Goal: Information Seeking & Learning: Learn about a topic

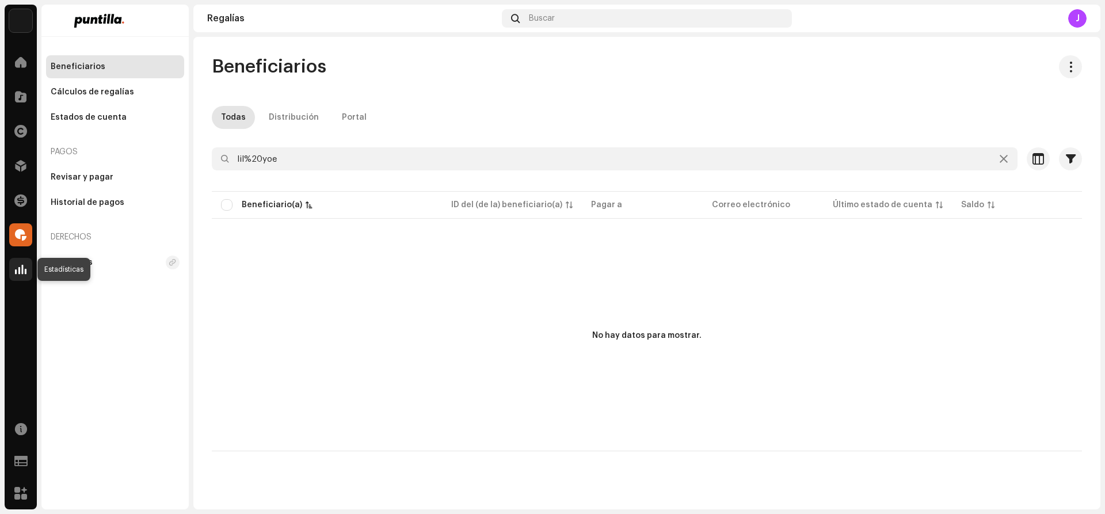
click at [16, 269] on span at bounding box center [21, 269] width 12 height 9
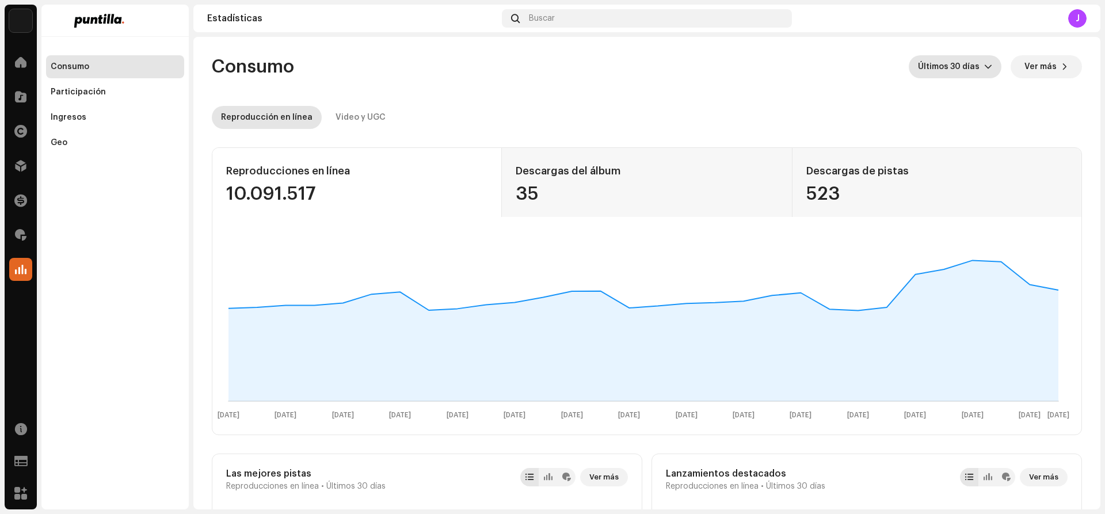
click at [984, 66] on icon "dropdown trigger" at bounding box center [988, 67] width 8 height 8
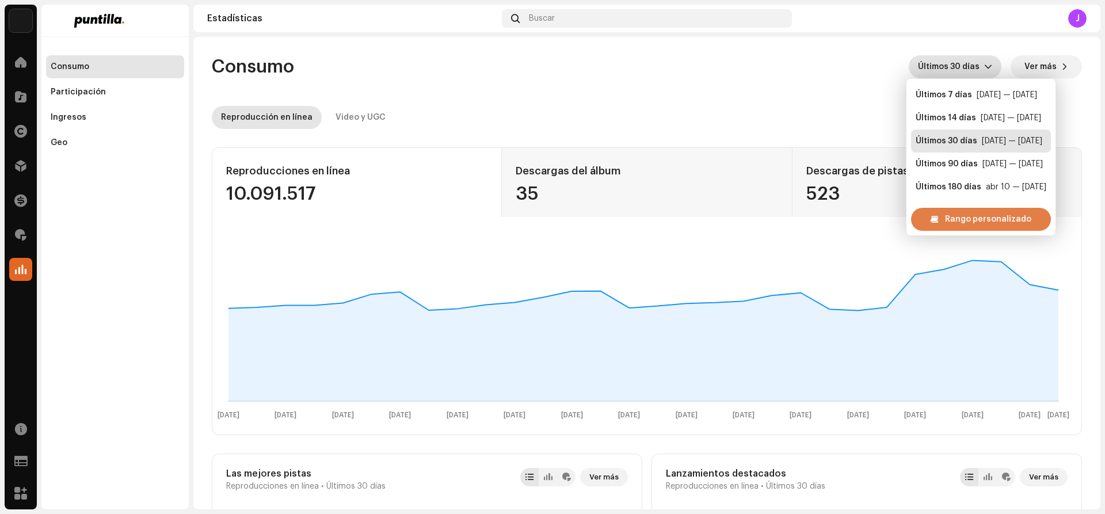
scroll to position [18, 0]
click at [967, 217] on span "Rango personalizado" at bounding box center [988, 219] width 86 height 23
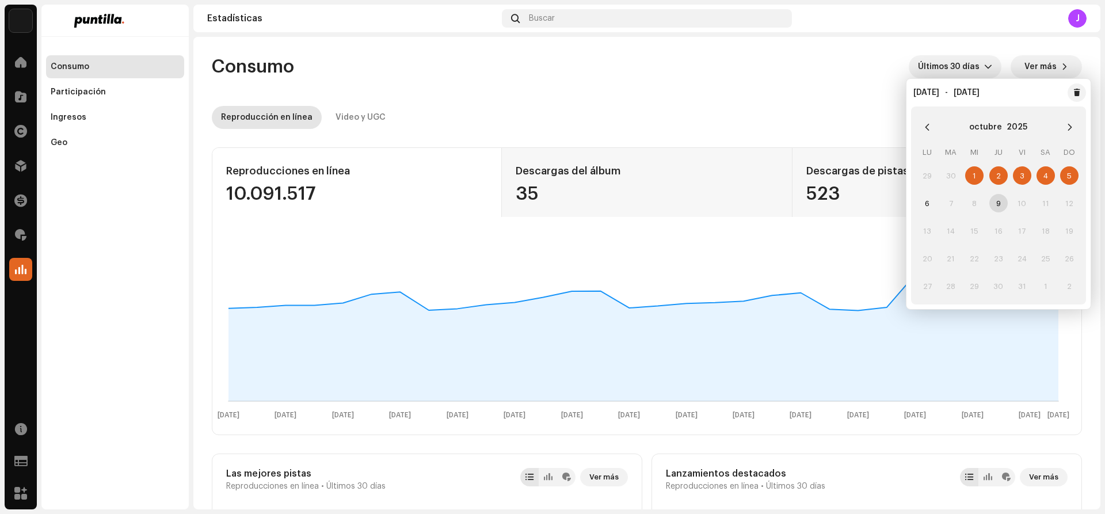
click at [582, 41] on re-o-consumption-dashboard-header "Consumo Últimos 30 días Ver más Reproducción en línea Video y UGC" at bounding box center [647, 87] width 870 height 101
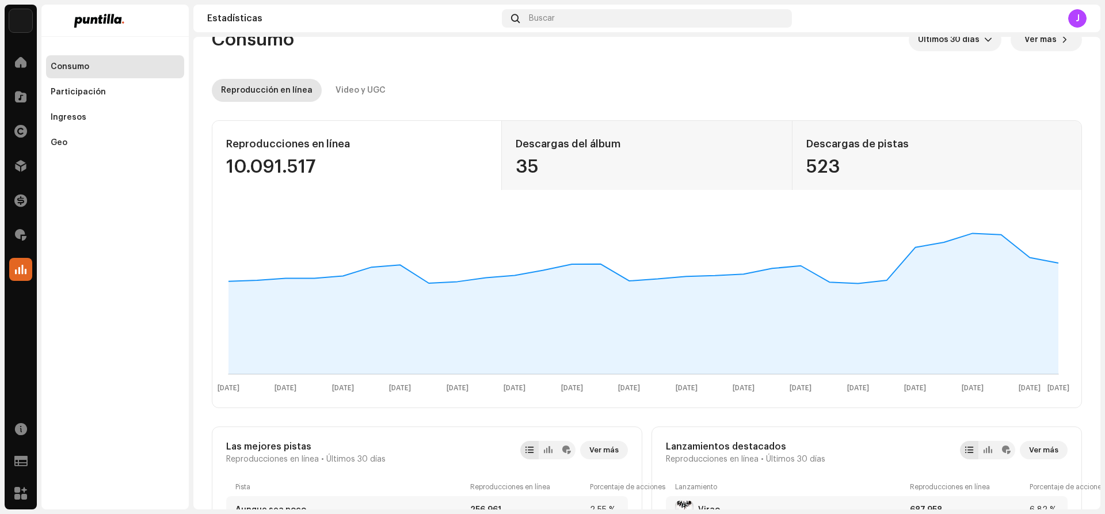
scroll to position [288, 0]
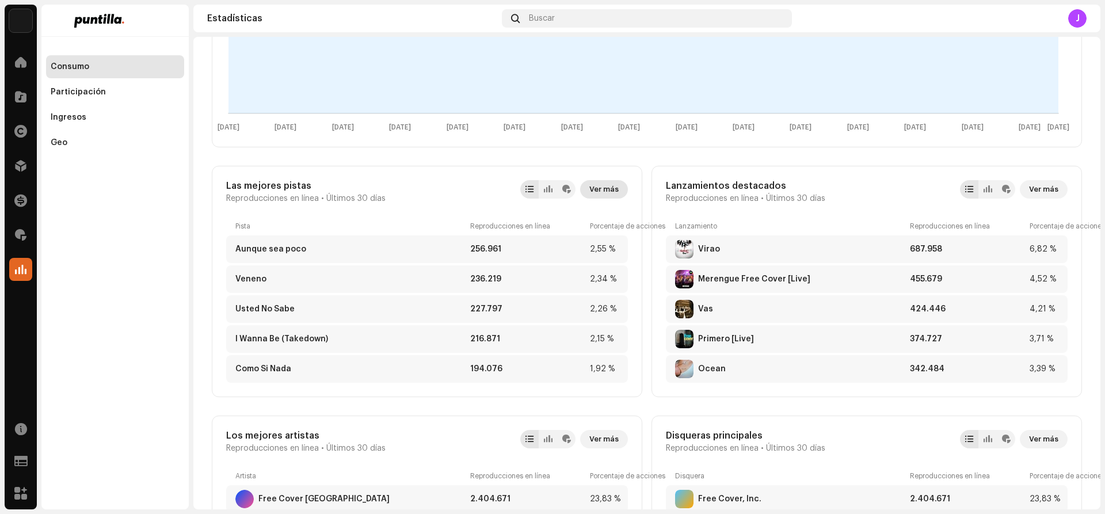
click at [598, 193] on span "Ver más" at bounding box center [603, 189] width 29 height 23
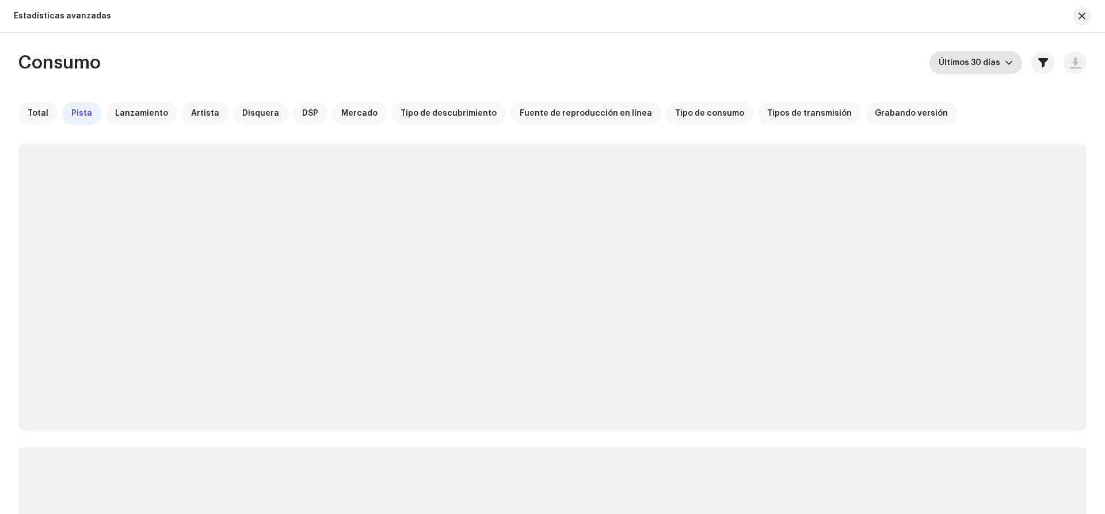
click at [999, 64] on span "Últimos 30 días" at bounding box center [971, 62] width 66 height 23
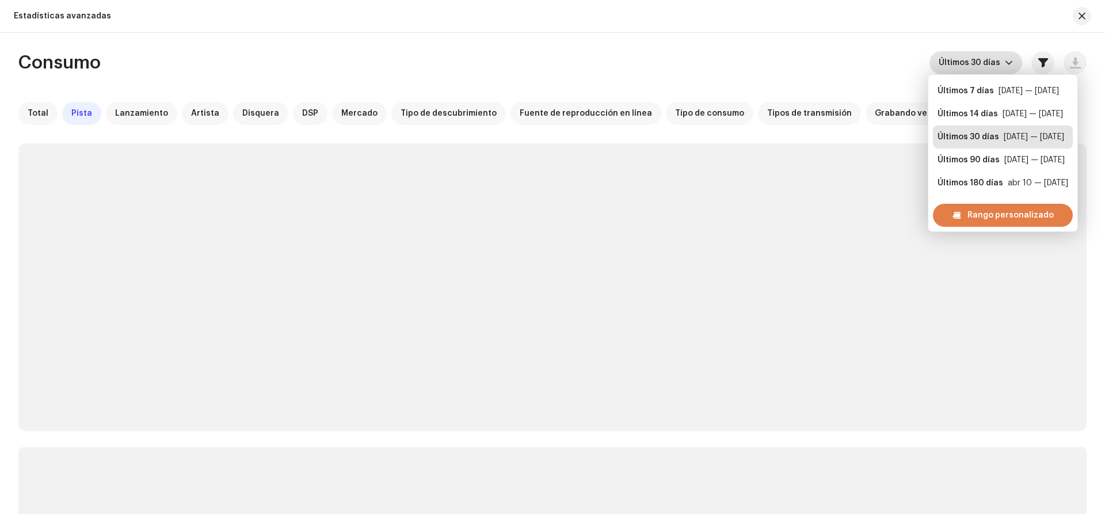
scroll to position [18, 0]
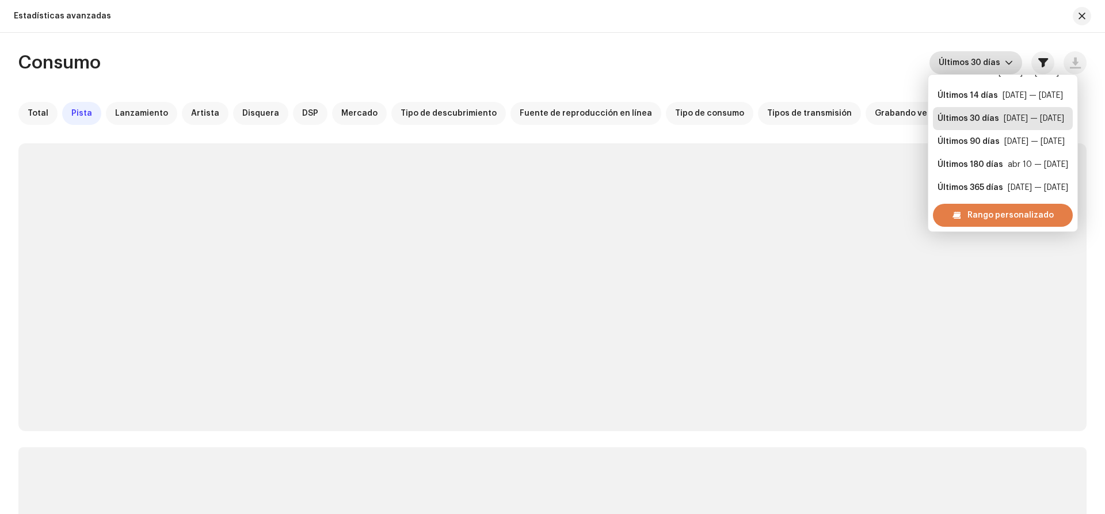
click at [979, 213] on span "Rango personalizado" at bounding box center [1010, 215] width 86 height 23
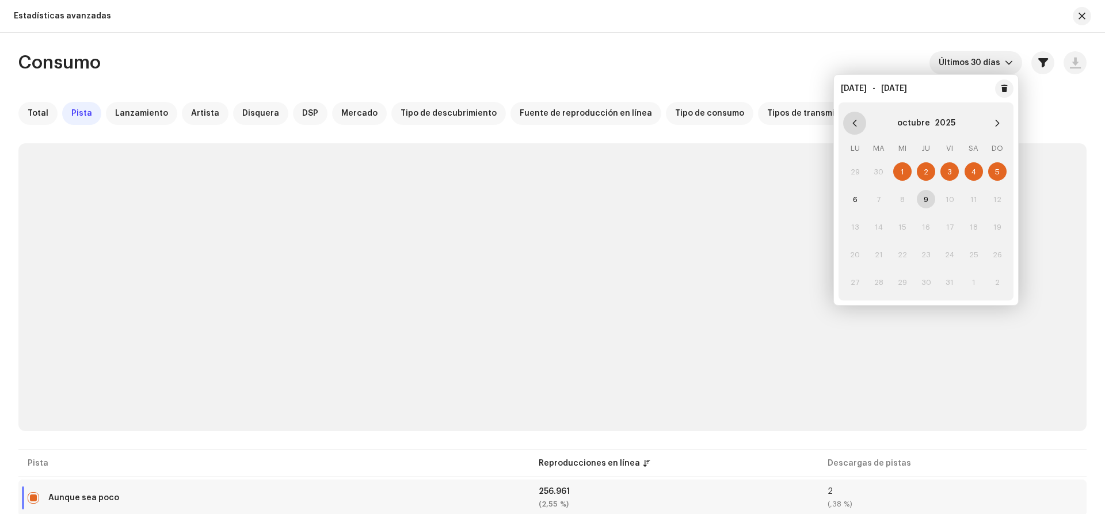
click at [853, 121] on icon "Previous Month" at bounding box center [854, 123] width 8 height 8
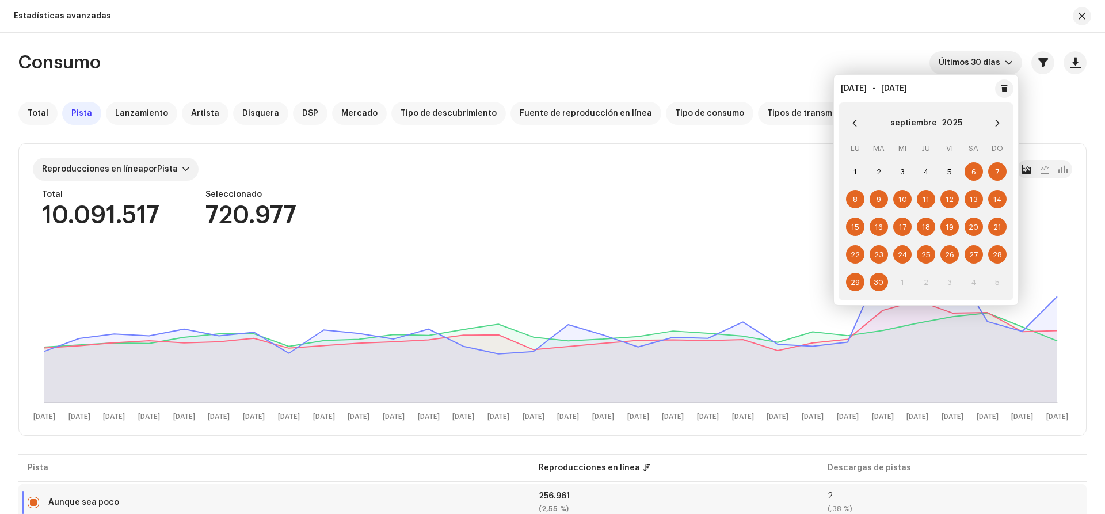
click at [849, 247] on span "22" at bounding box center [855, 254] width 18 height 18
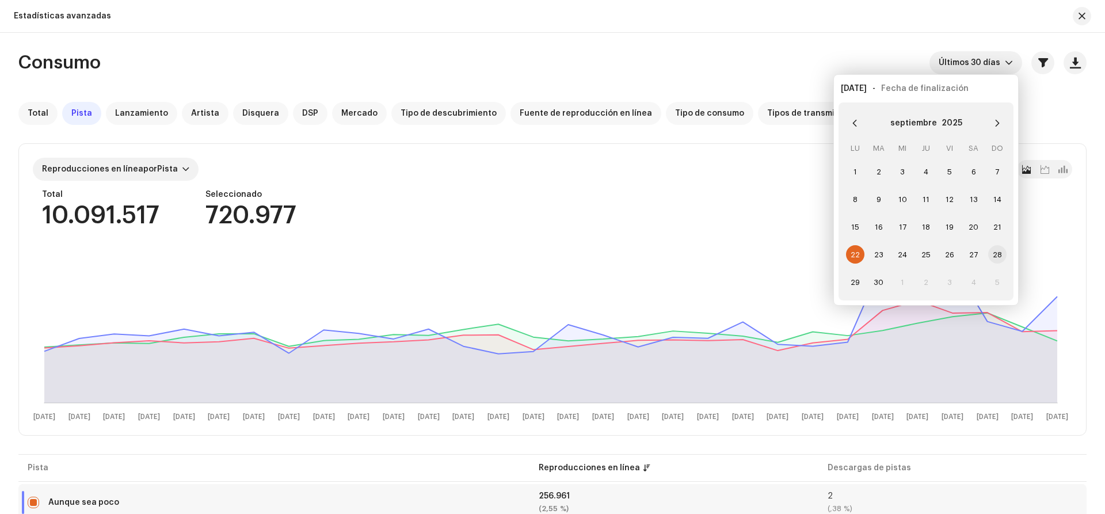
click at [994, 255] on span "28" at bounding box center [997, 254] width 18 height 18
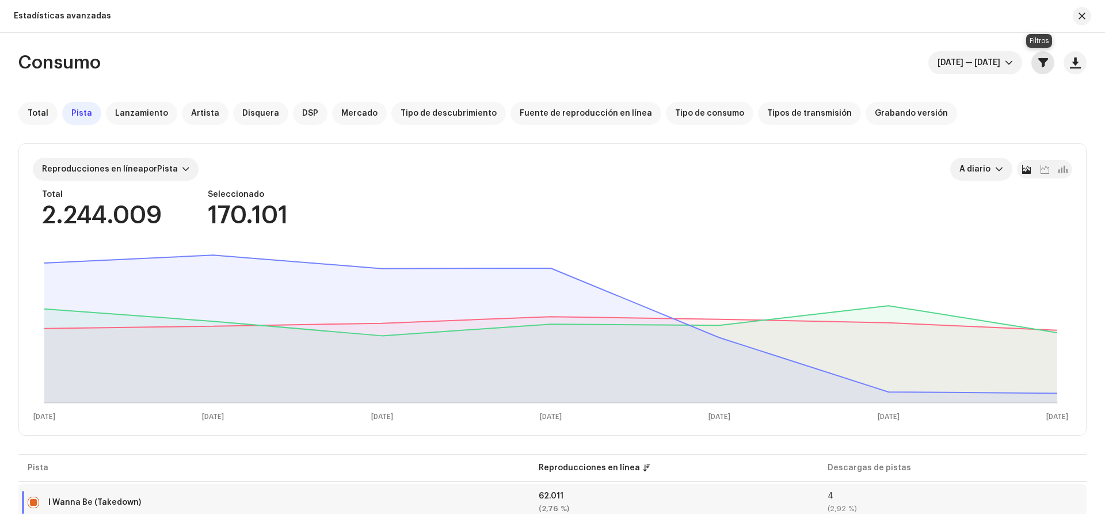
click at [1041, 67] on span "button" at bounding box center [1043, 62] width 10 height 9
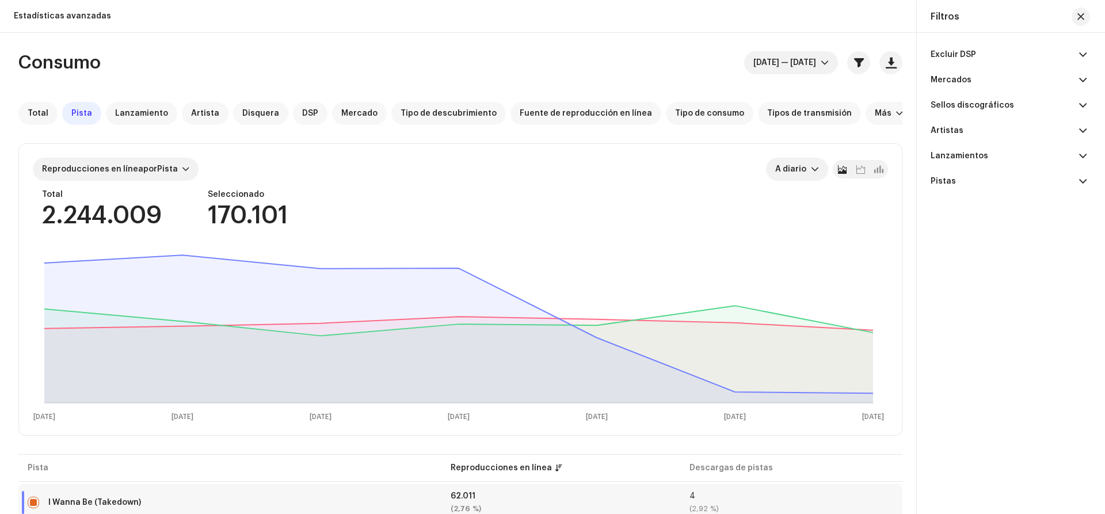
click at [1081, 51] on span at bounding box center [1082, 54] width 7 height 9
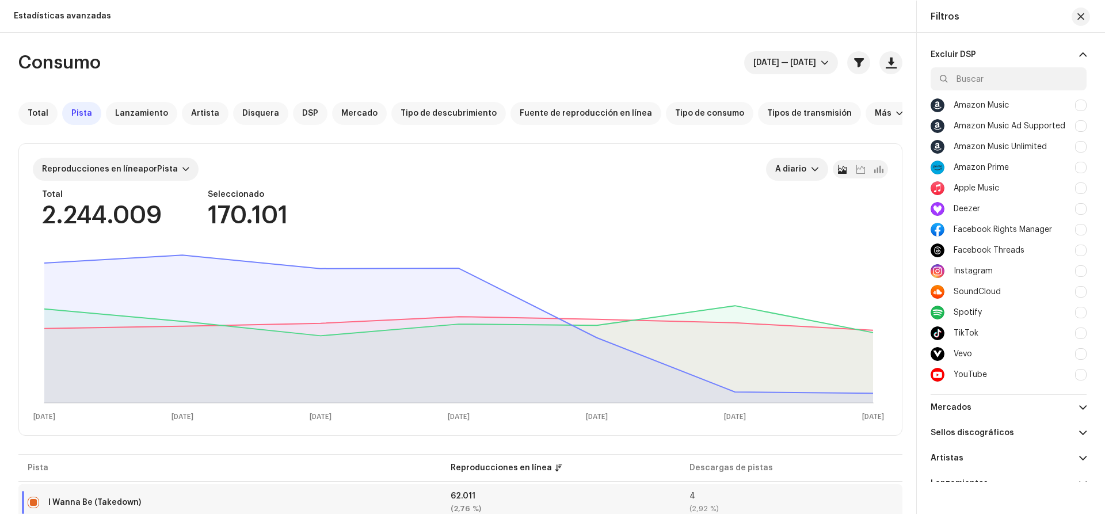
click at [1075, 268] on div at bounding box center [1081, 271] width 12 height 12
checkbox input "true"
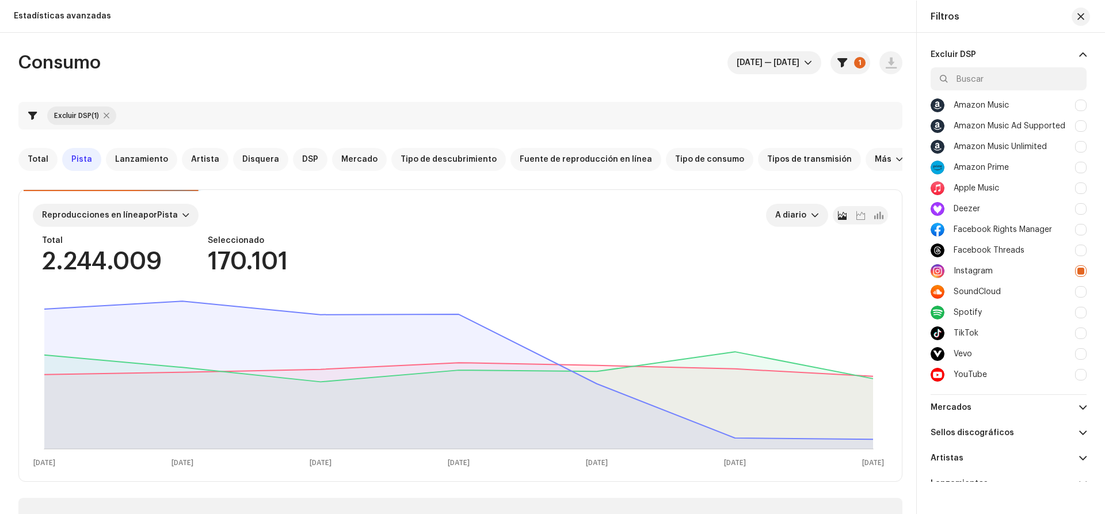
click at [1078, 227] on div at bounding box center [1081, 230] width 12 height 12
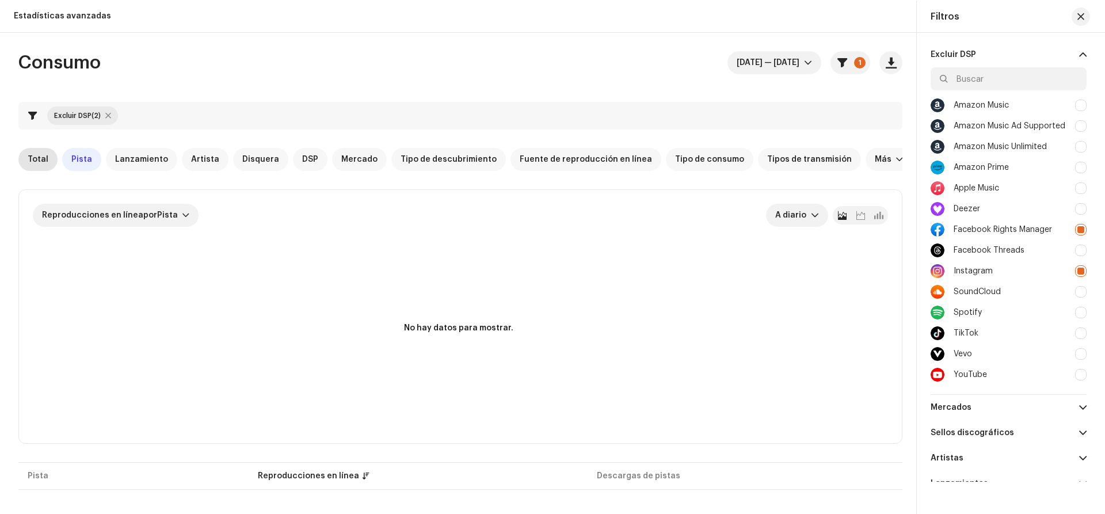
click at [36, 157] on span "Total" at bounding box center [38, 159] width 21 height 9
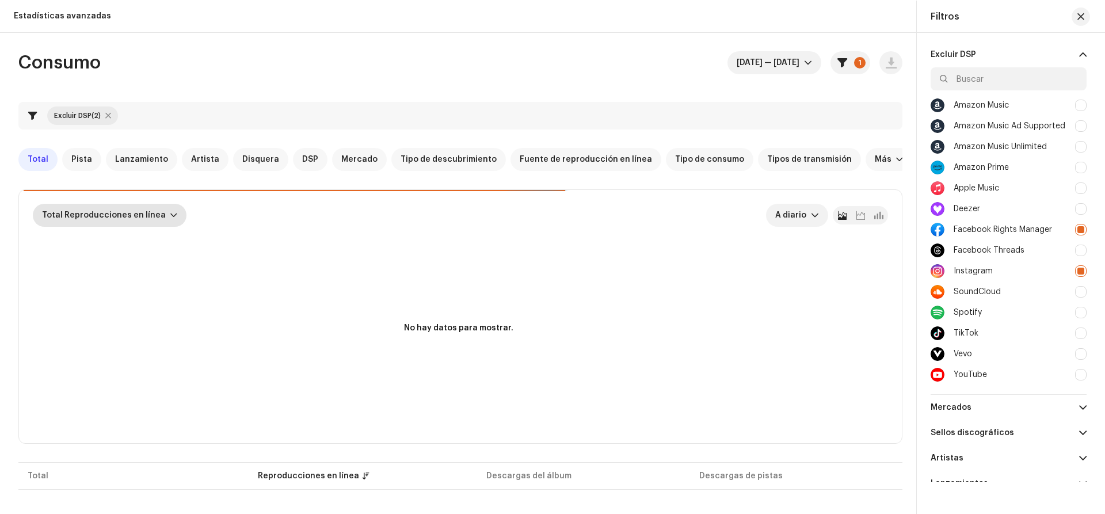
click at [170, 215] on div at bounding box center [173, 215] width 7 height 9
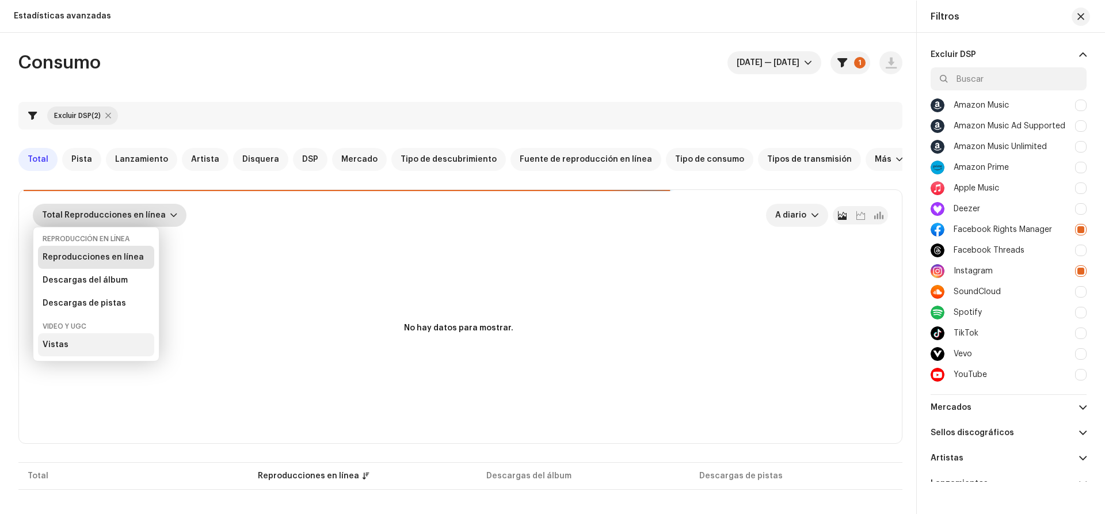
click at [66, 345] on div "Vistas" at bounding box center [96, 344] width 116 height 23
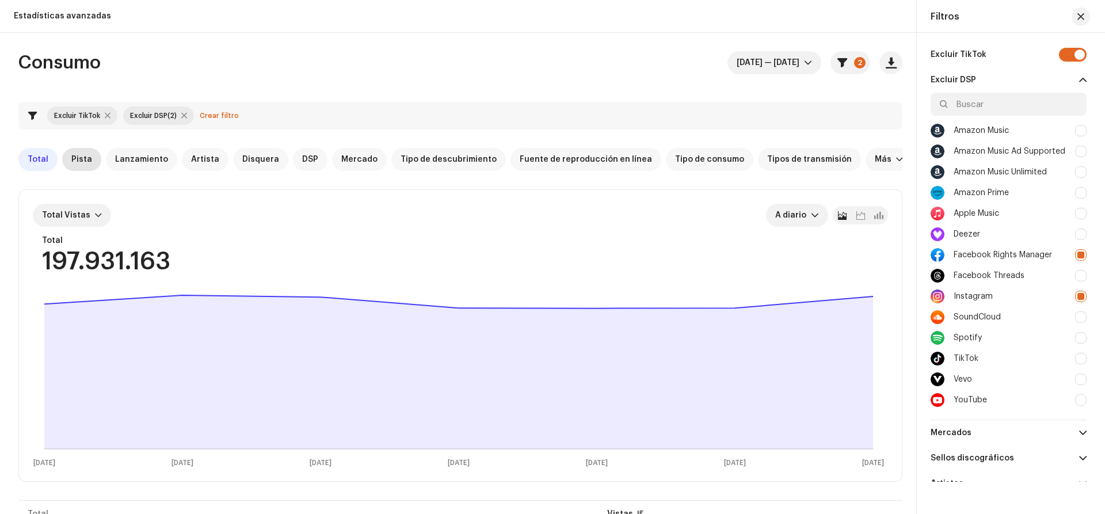
click at [75, 163] on span "Pista" at bounding box center [81, 159] width 21 height 9
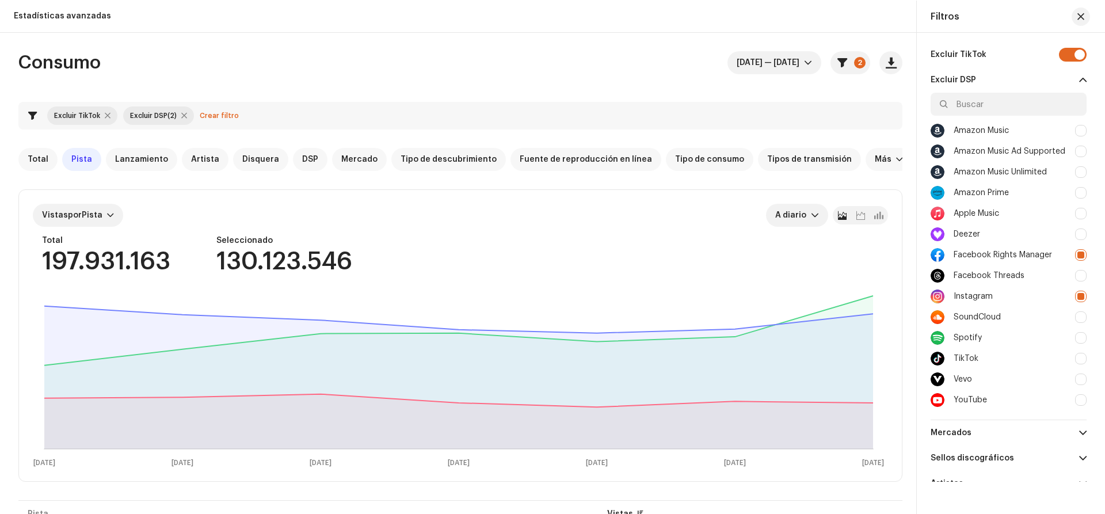
click at [1079, 255] on div at bounding box center [1081, 255] width 12 height 12
checkbox input "false"
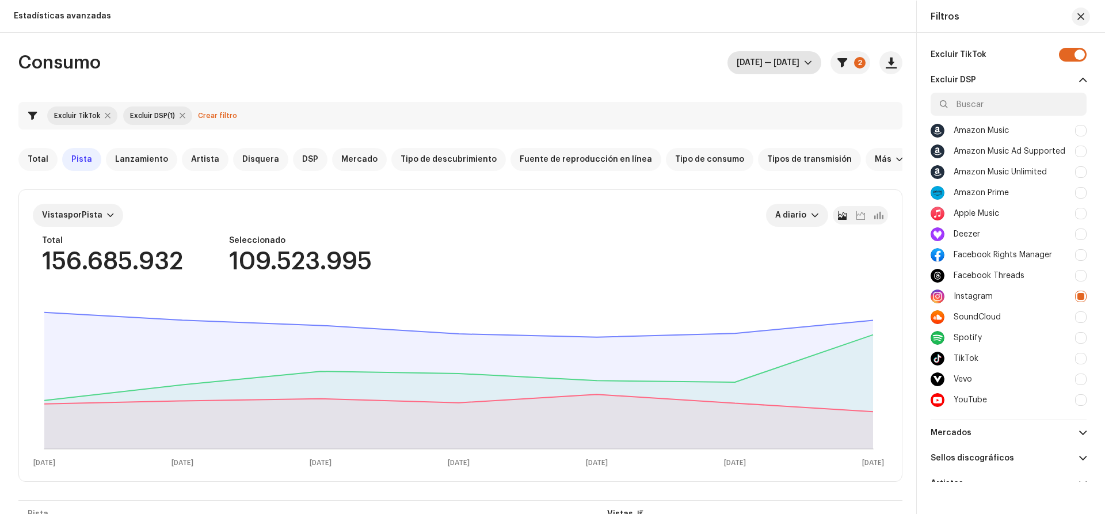
click at [795, 64] on span "[DATE] — [DATE]" at bounding box center [769, 62] width 67 height 23
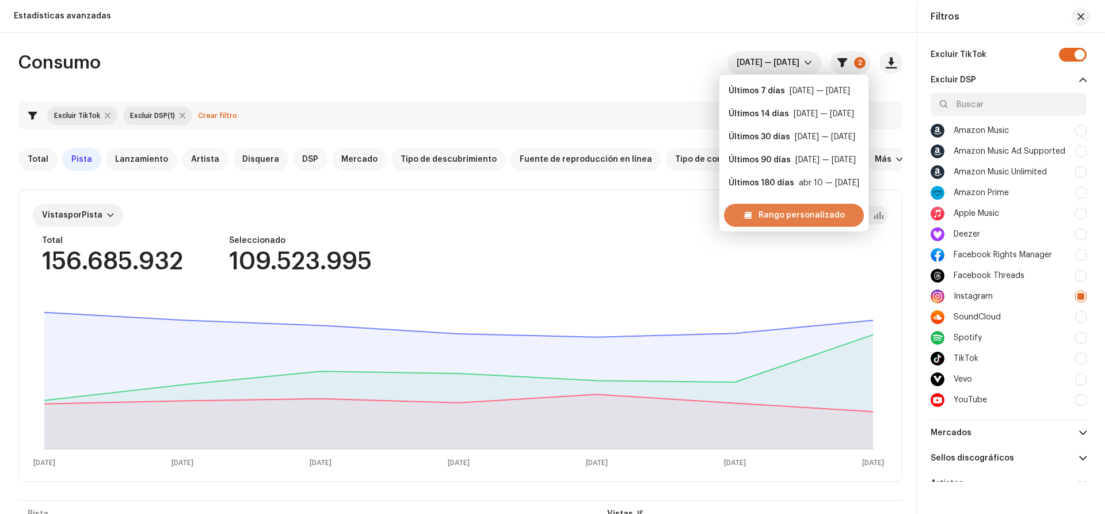
click at [776, 213] on span "Rango personalizado" at bounding box center [801, 215] width 86 height 23
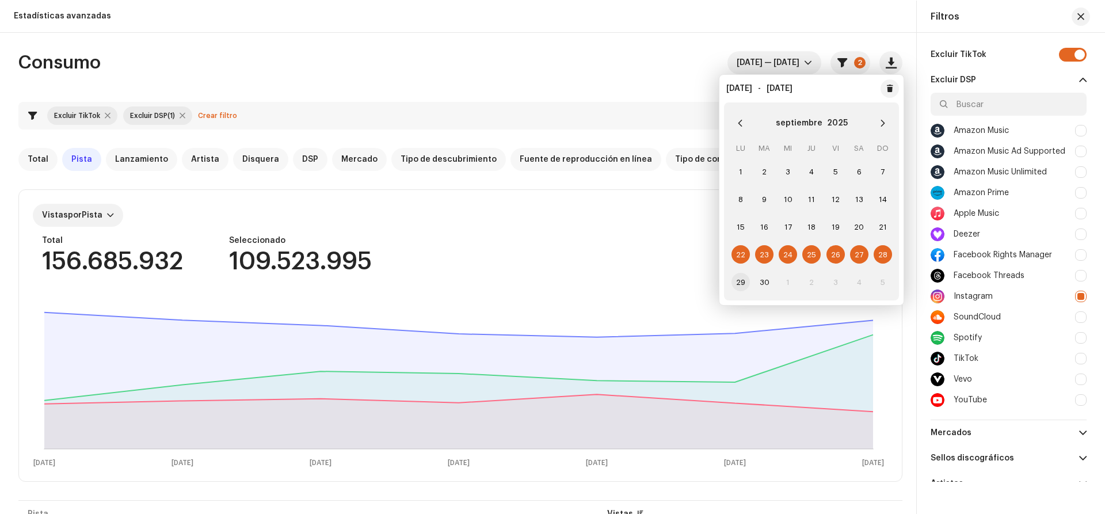
click at [741, 282] on span "29" at bounding box center [740, 282] width 18 height 18
click at [884, 281] on td "5" at bounding box center [882, 282] width 24 height 28
click at [883, 121] on icon "Next Month" at bounding box center [883, 123] width 4 height 7
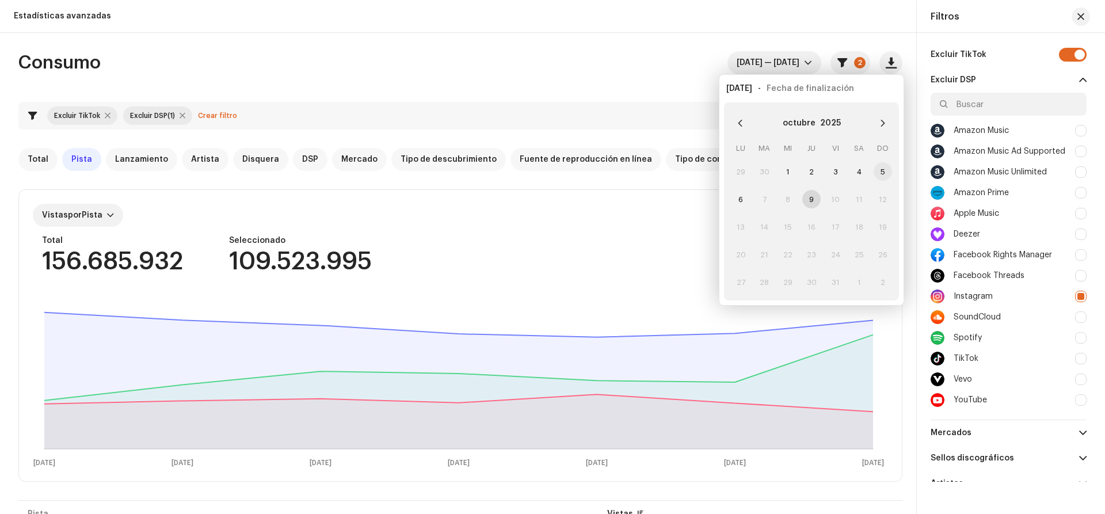
click at [881, 171] on span "5" at bounding box center [882, 171] width 18 height 18
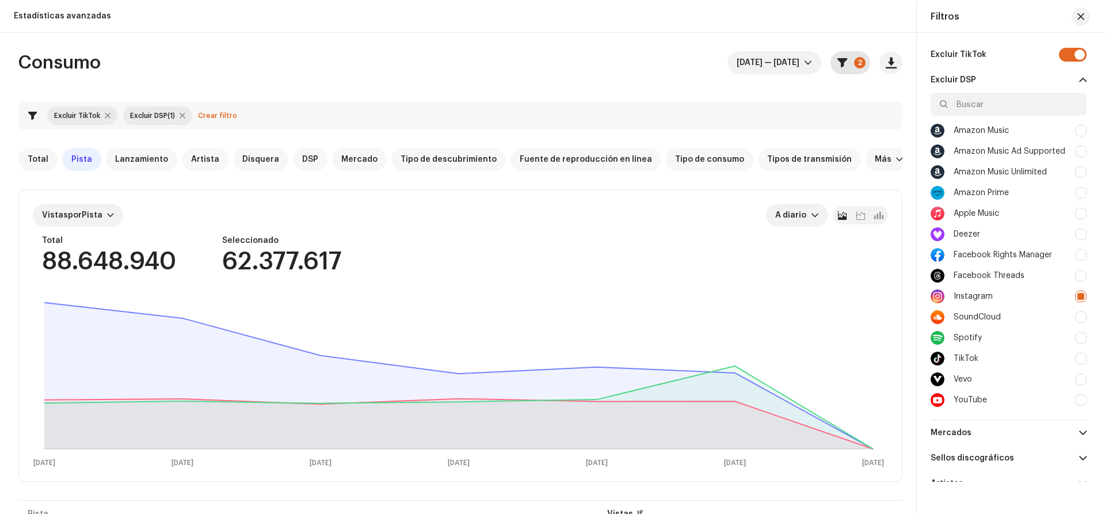
click at [854, 67] on p-badge "2" at bounding box center [860, 63] width 12 height 12
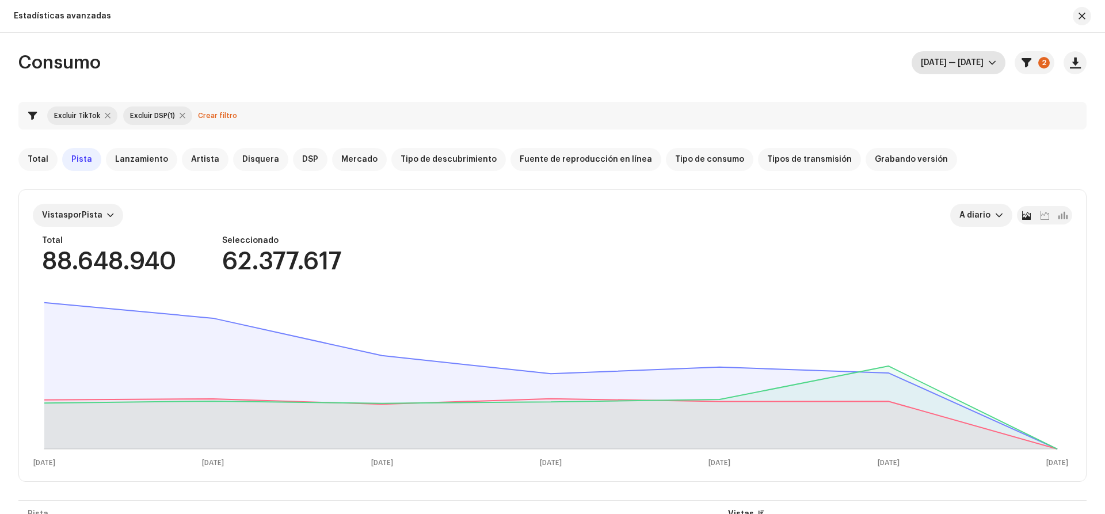
click at [992, 63] on icon "dropdown trigger" at bounding box center [992, 63] width 8 height 8
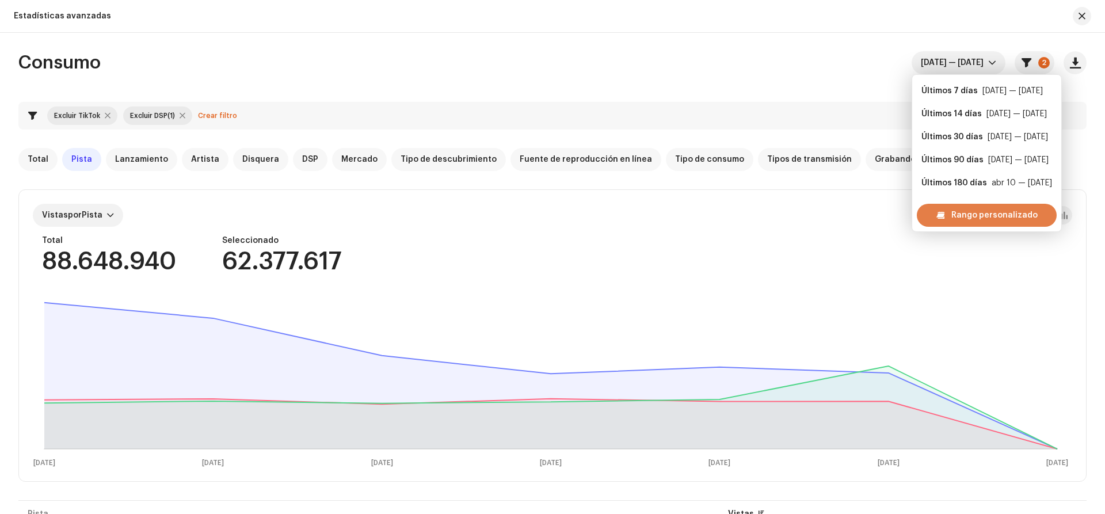
click at [961, 213] on span "Rango personalizado" at bounding box center [994, 215] width 86 height 23
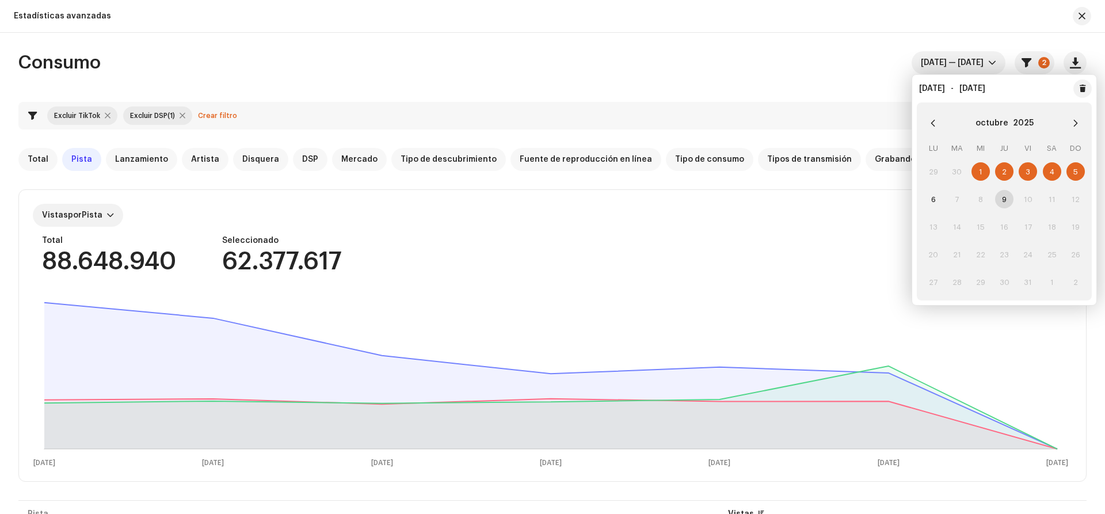
click at [1074, 170] on span "5" at bounding box center [1075, 171] width 18 height 18
click at [1007, 200] on td "9" at bounding box center [1004, 199] width 24 height 28
click at [935, 200] on span "6" at bounding box center [933, 199] width 18 height 18
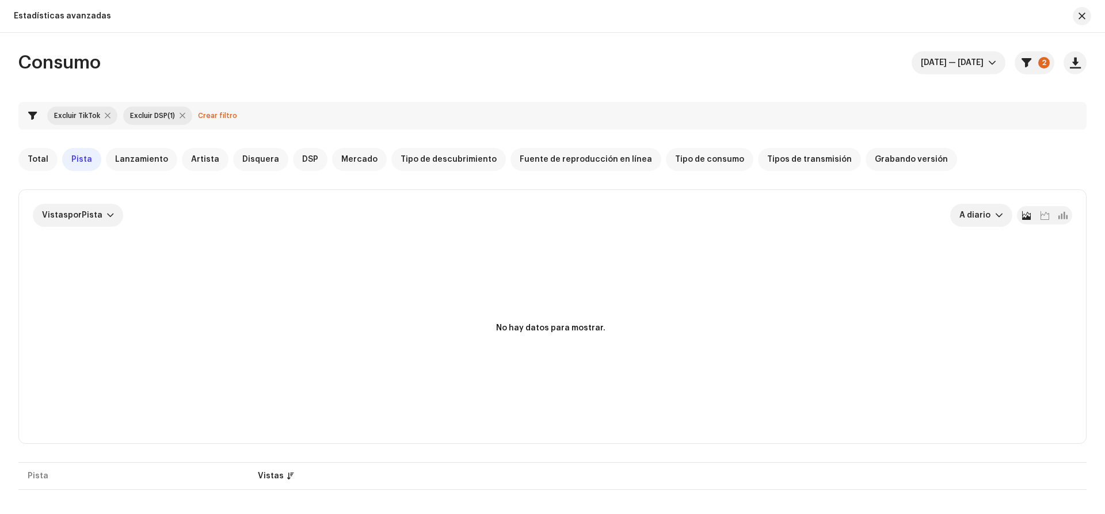
click at [182, 114] on div at bounding box center [183, 115] width 6 height 9
checkbox input "false"
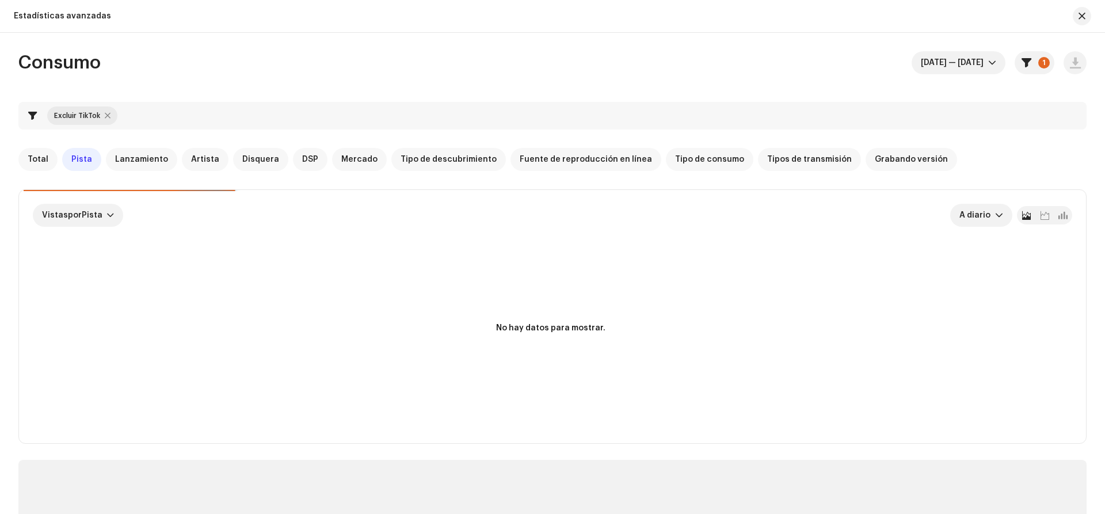
click at [105, 113] on div at bounding box center [108, 115] width 6 height 9
checkbox input "false"
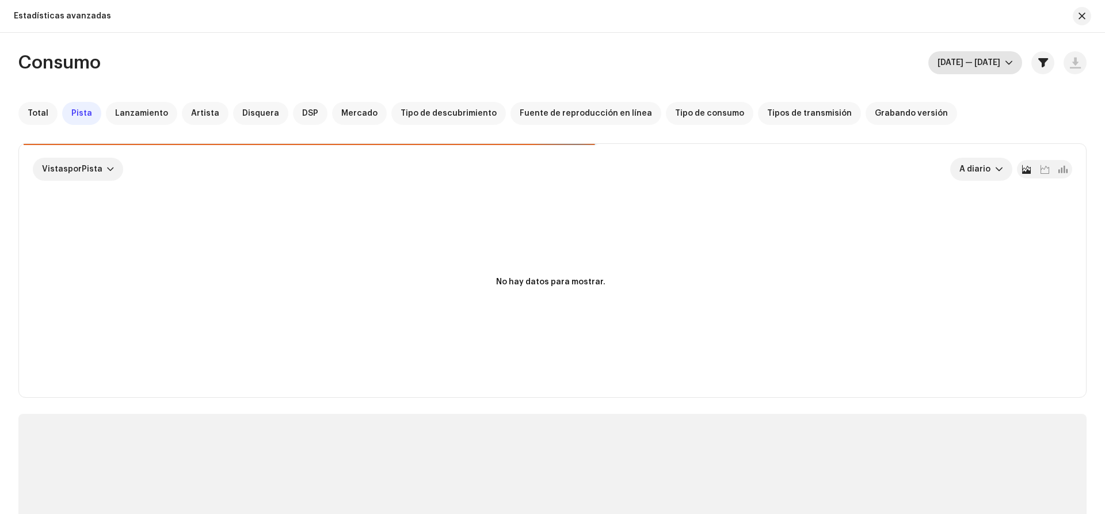
click at [1012, 60] on p-select "[DATE] — [DATE]" at bounding box center [975, 62] width 94 height 23
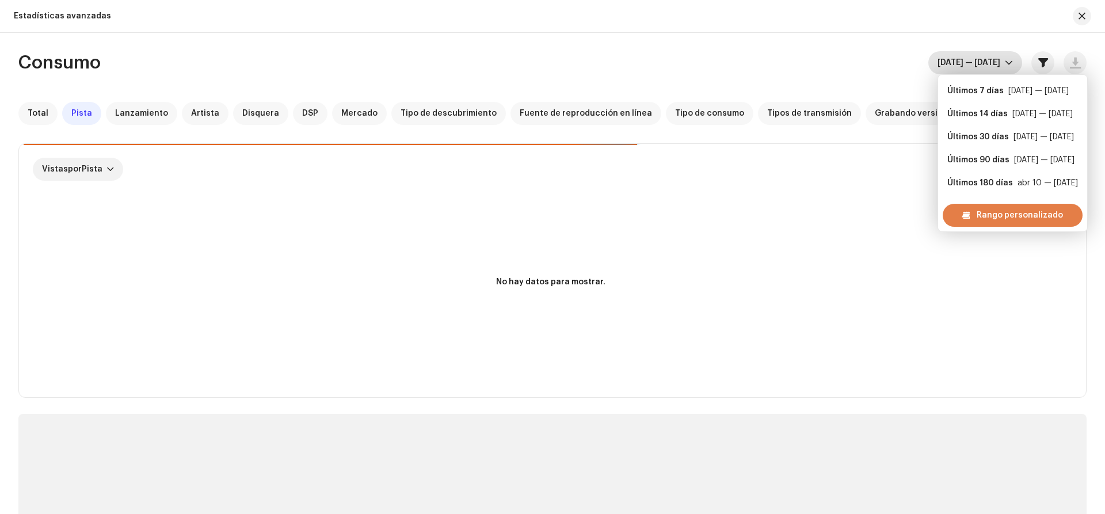
scroll to position [18, 0]
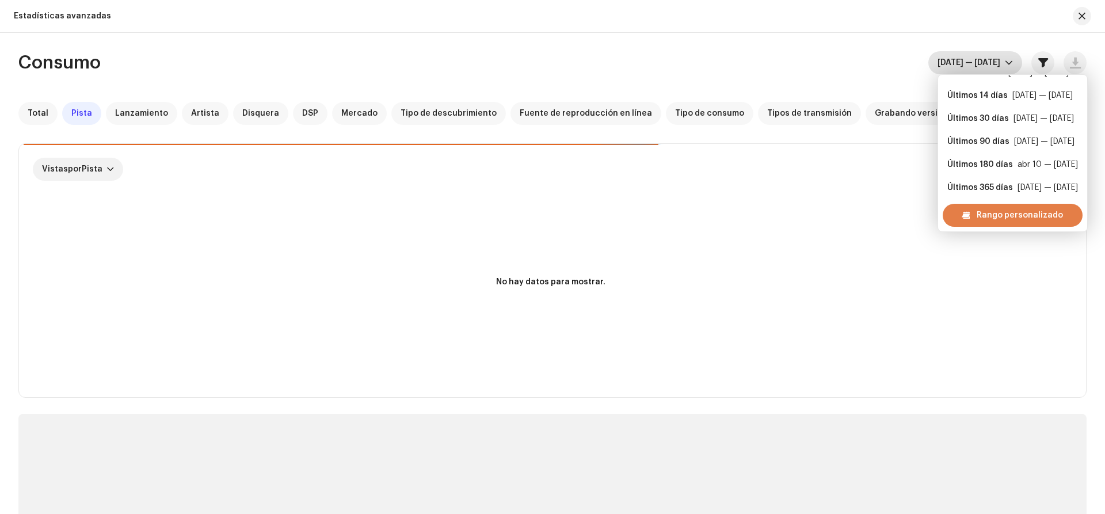
click at [990, 215] on span "Rango personalizado" at bounding box center [1019, 215] width 86 height 23
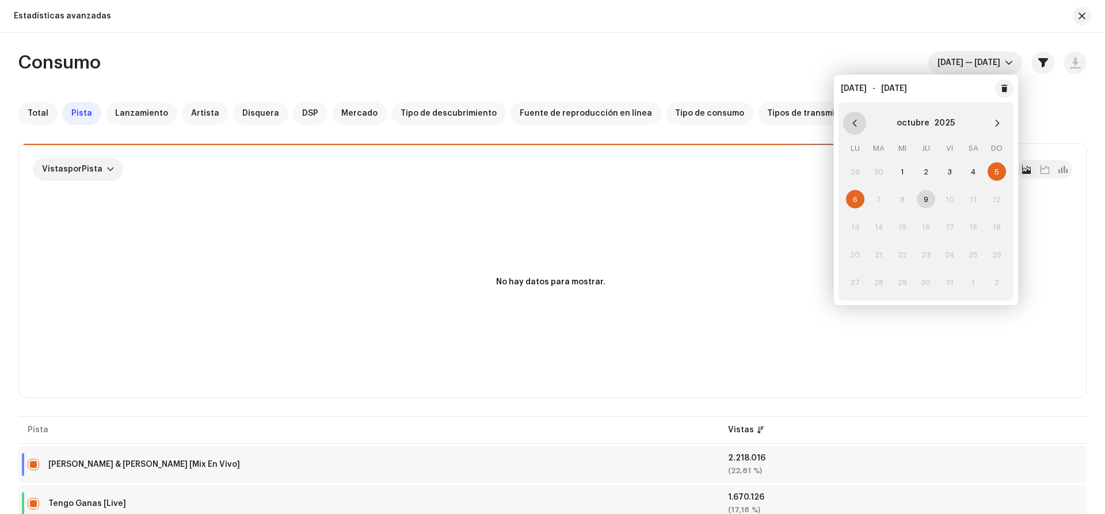
click at [854, 127] on icon "Previous Month" at bounding box center [854, 123] width 8 height 8
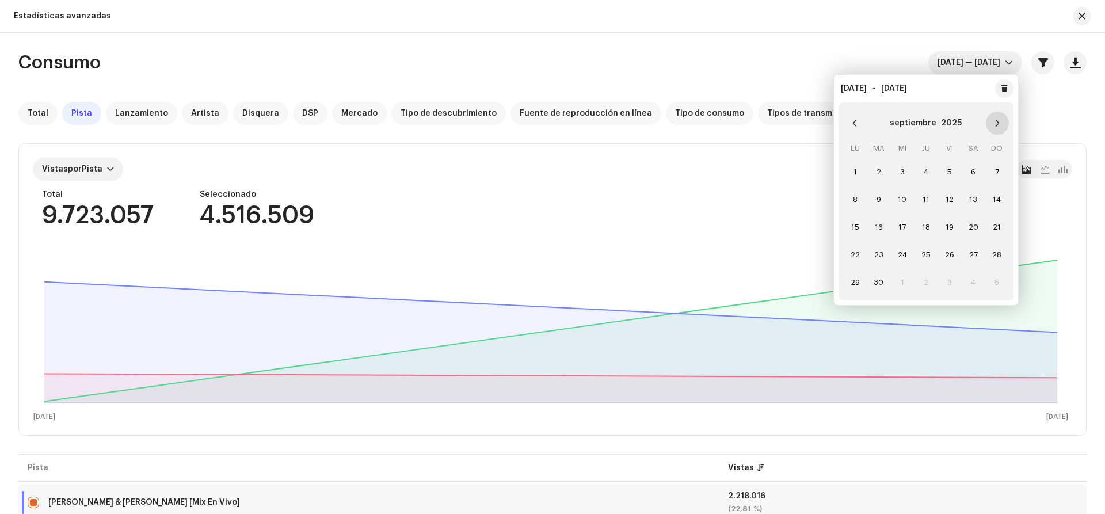
click at [998, 127] on button "Next Month" at bounding box center [997, 123] width 23 height 23
click at [901, 170] on span "1" at bounding box center [902, 171] width 18 height 18
click at [858, 196] on span "6" at bounding box center [855, 199] width 18 height 18
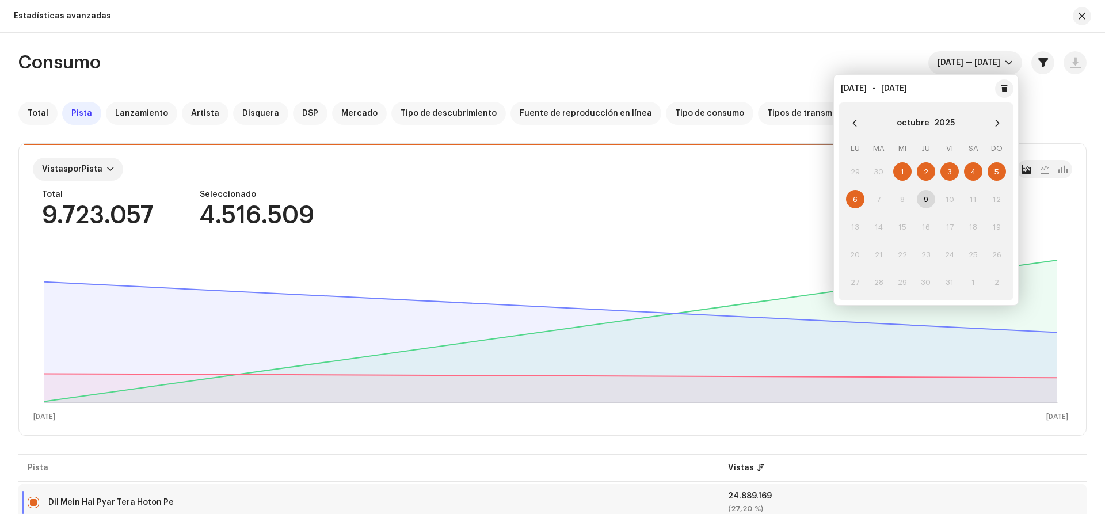
click at [767, 56] on div "Consumo [DATE] — [DATE]" at bounding box center [552, 62] width 1068 height 23
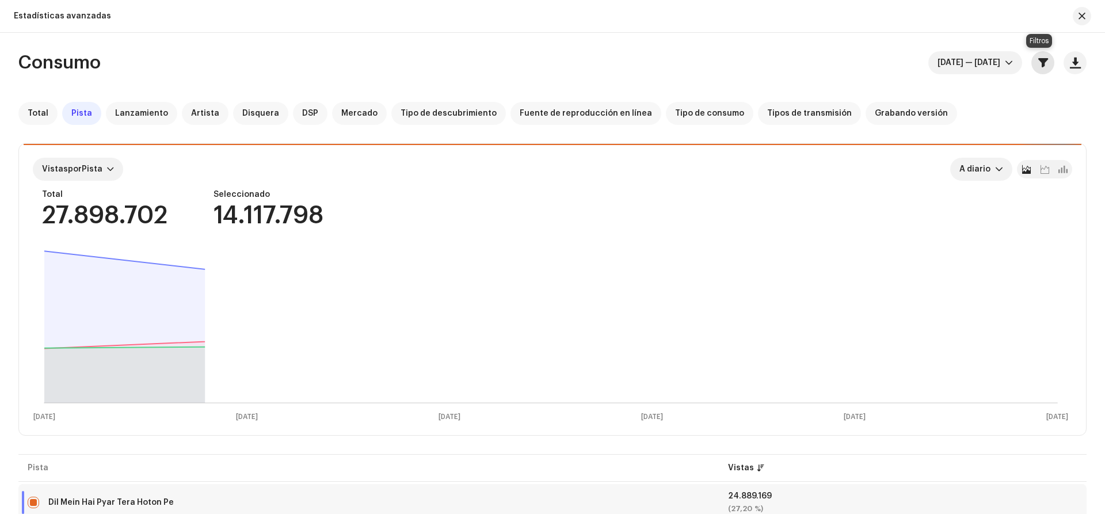
click at [1038, 63] on span "button" at bounding box center [1043, 62] width 10 height 9
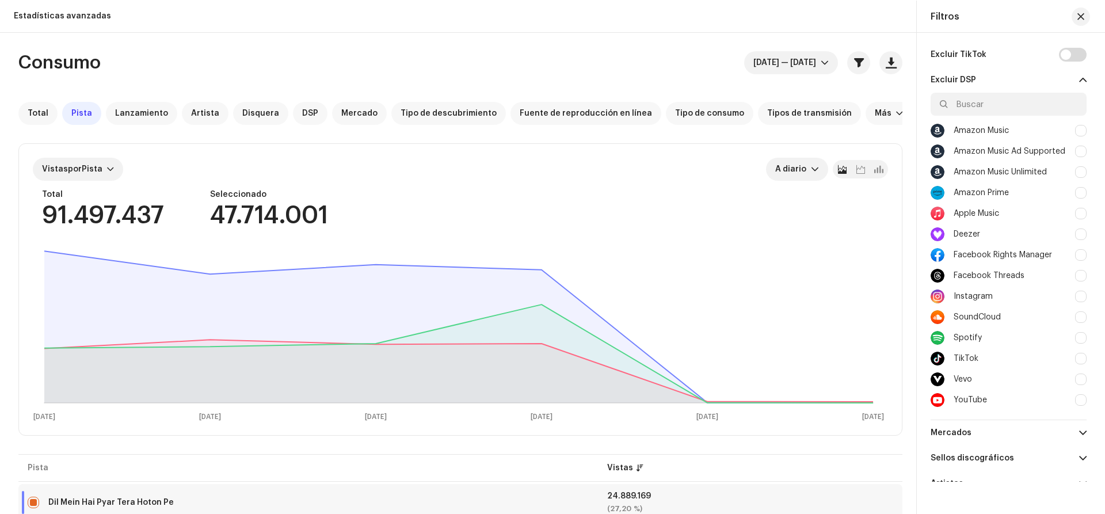
click at [1083, 357] on div "Excluir TikTok Excluir DSP Amazon Music Amazon Music Ad Supported Amazon Music …" at bounding box center [1009, 257] width 184 height 449
click at [1076, 358] on div at bounding box center [1081, 359] width 12 height 12
checkbox input "true"
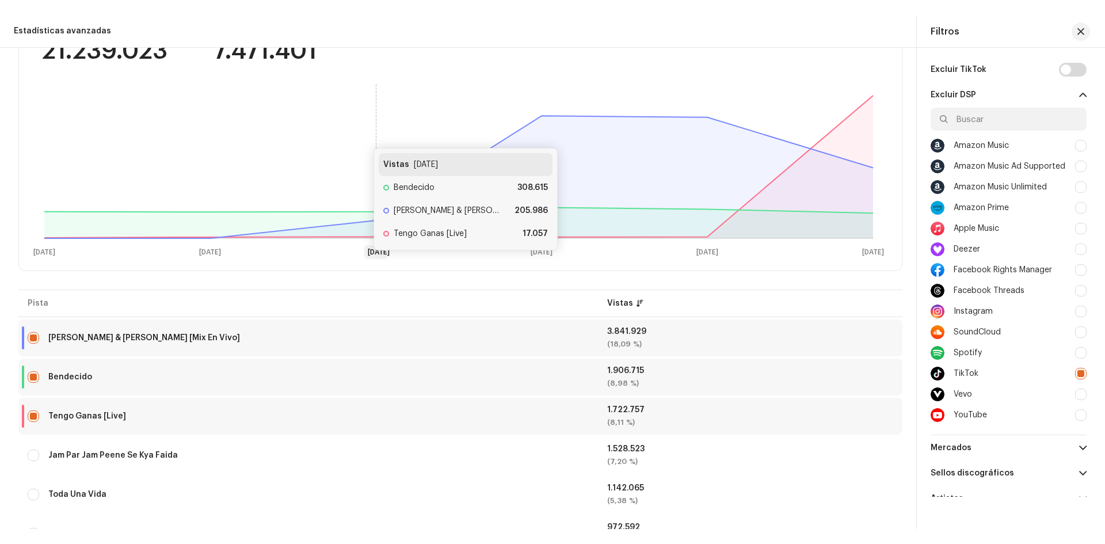
scroll to position [230, 0]
